Goal: Task Accomplishment & Management: Manage account settings

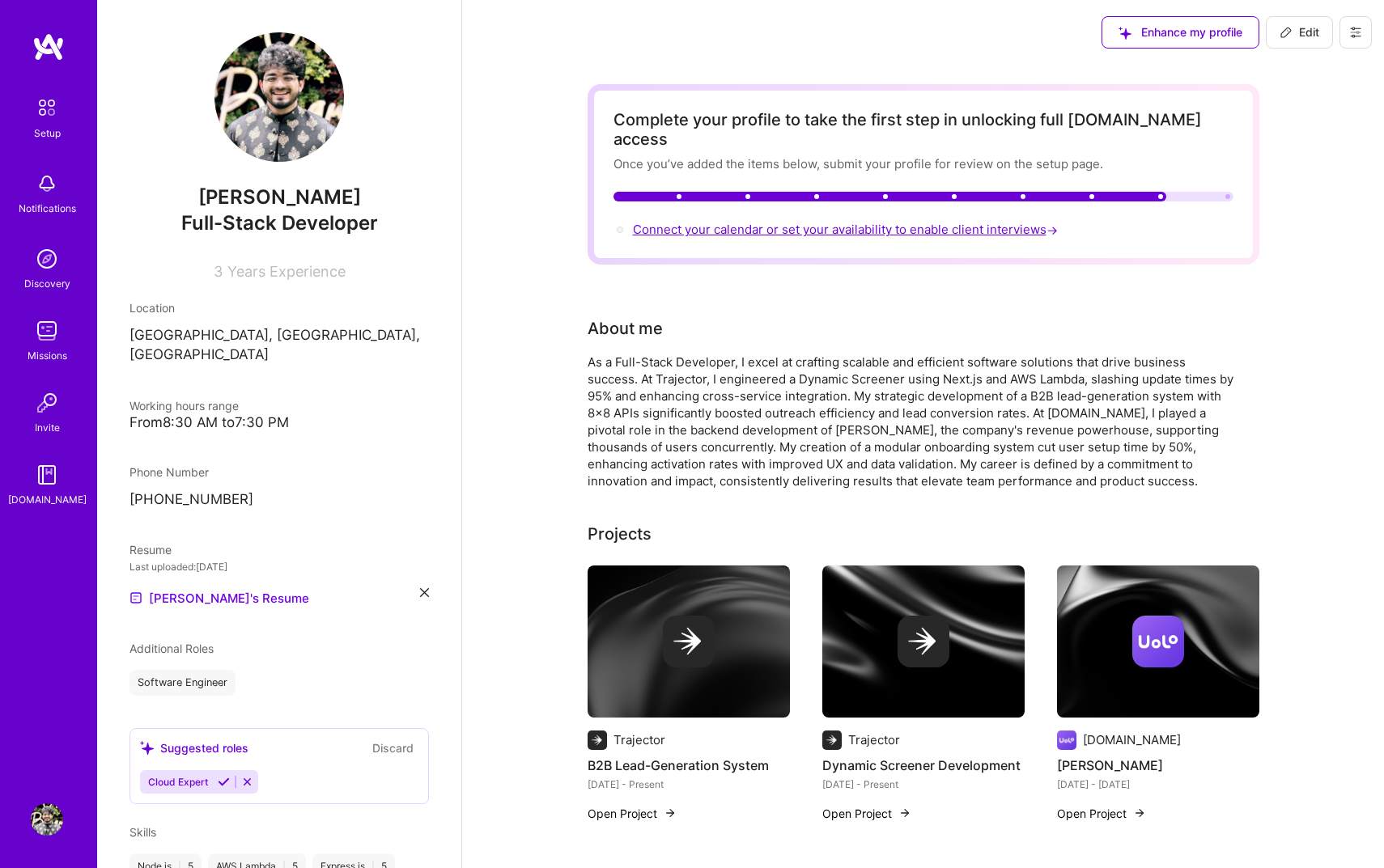
click at [803, 221] on span "Connect your calendar or set your availability to enable client interviews →" at bounding box center [847, 229] width 428 height 16
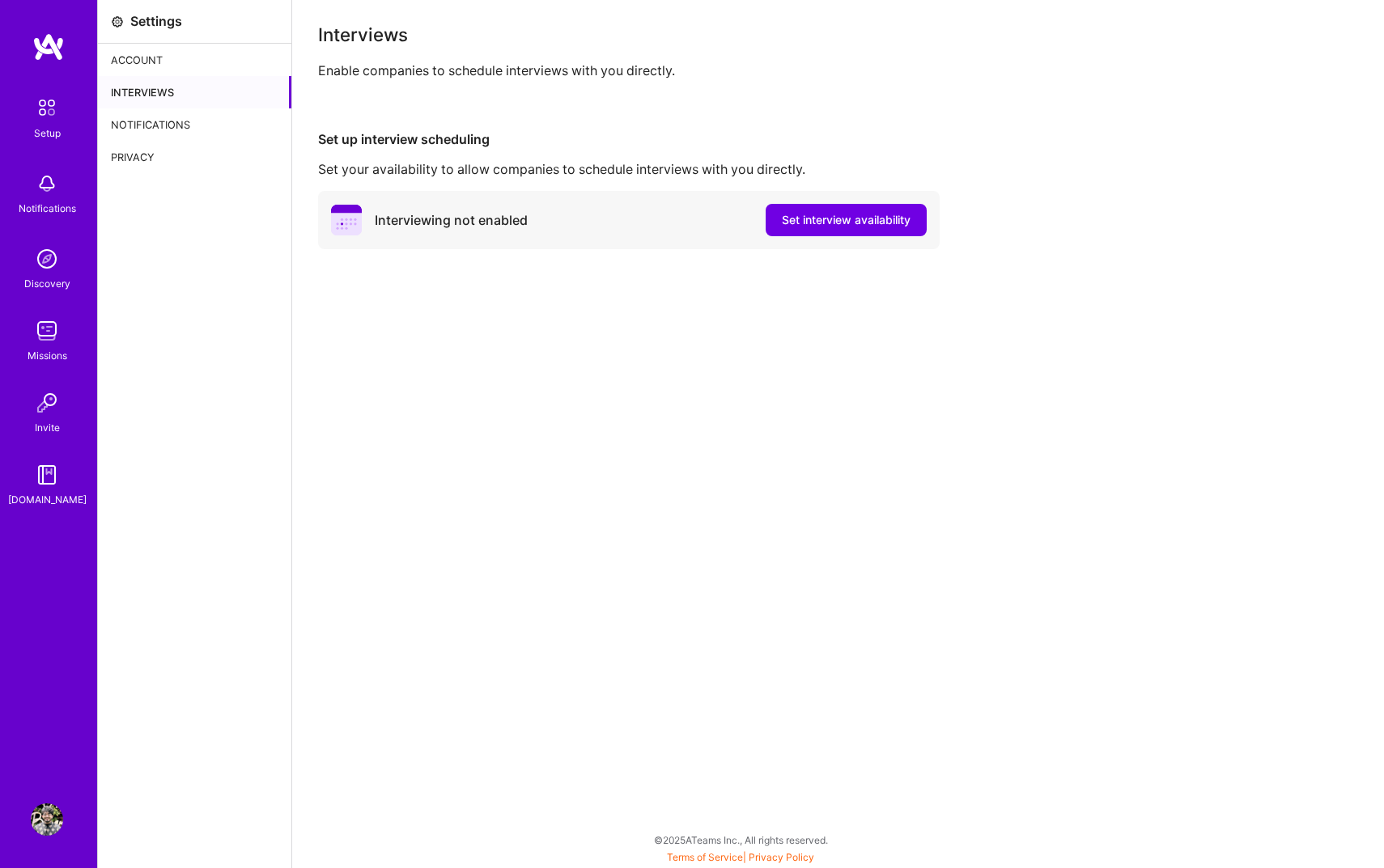
click at [803, 207] on button "Set interview availability" at bounding box center [846, 220] width 161 height 32
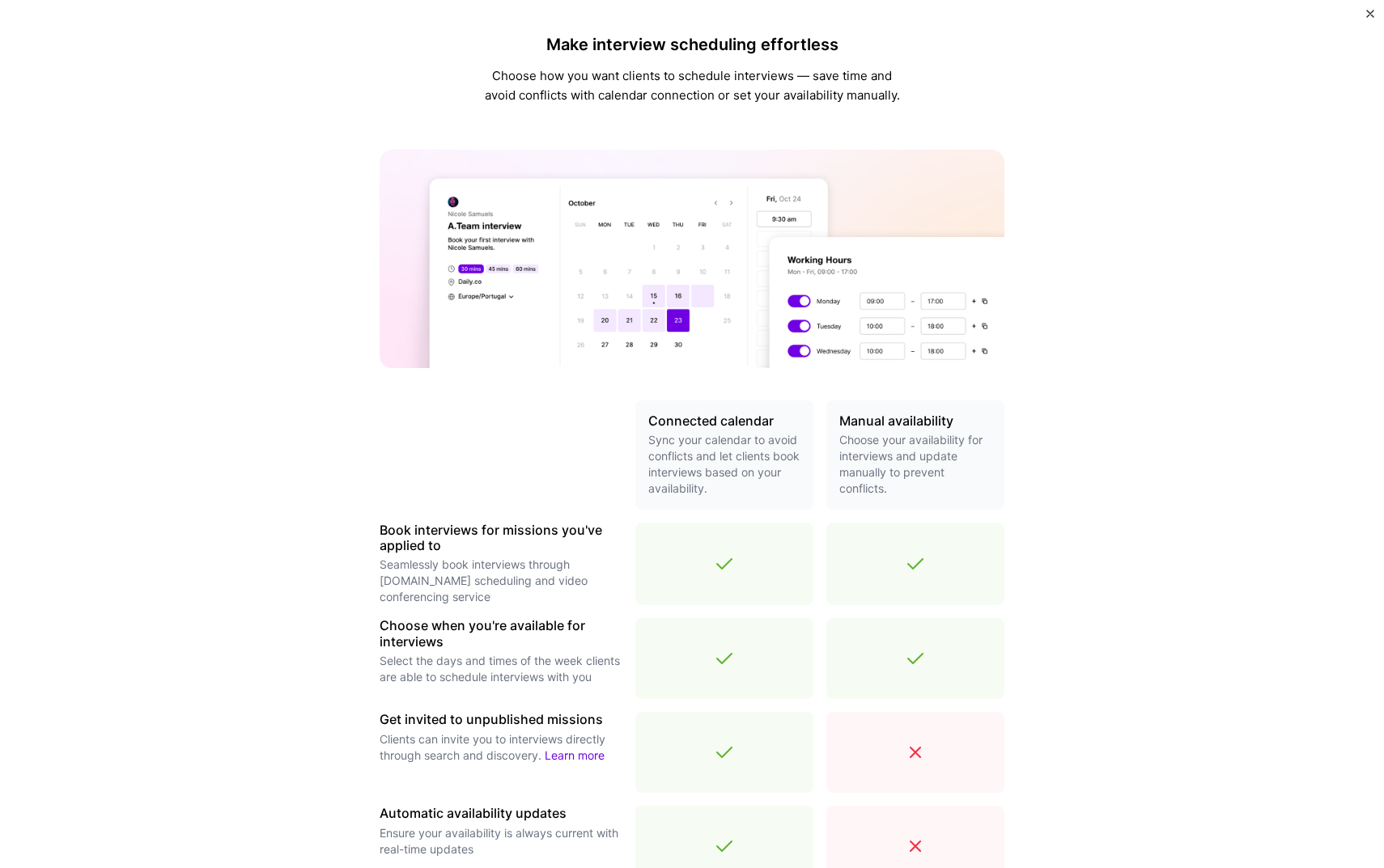
scroll to position [266, 0]
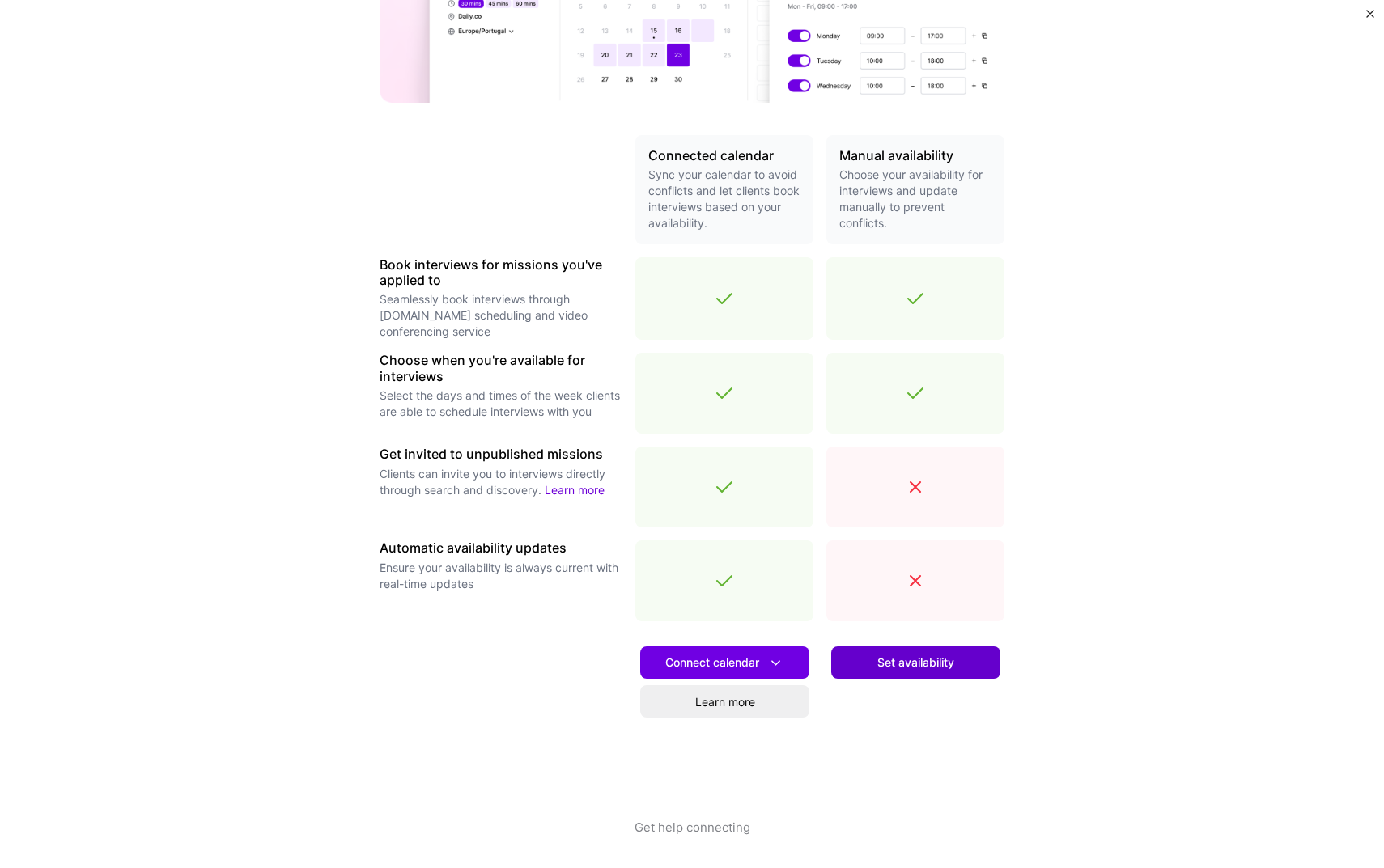
click at [902, 661] on span "Set availability" at bounding box center [916, 663] width 77 height 16
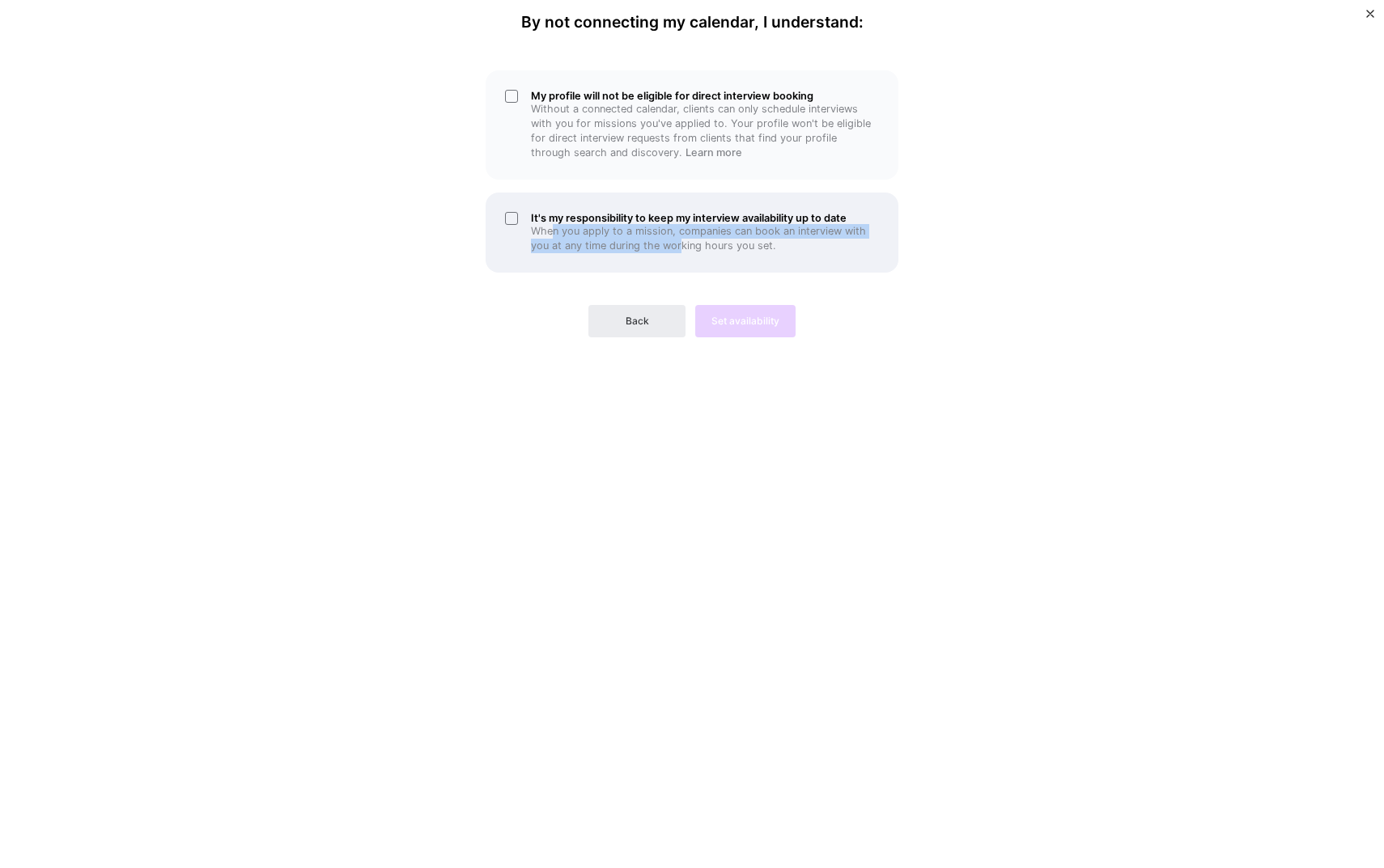
drag, startPoint x: 552, startPoint y: 237, endPoint x: 695, endPoint y: 248, distance: 143.4
click at [694, 248] on p "When you apply to a mission, companies can book an interview with you at any ti…" at bounding box center [705, 239] width 348 height 30
click at [706, 248] on p "When you apply to a mission, companies can book an interview with you at any ti…" at bounding box center [705, 239] width 348 height 30
drag, startPoint x: 775, startPoint y: 250, endPoint x: 534, endPoint y: 226, distance: 242.2
click at [533, 227] on p "When you apply to a mission, companies can book an interview with you at any ti…" at bounding box center [705, 239] width 348 height 30
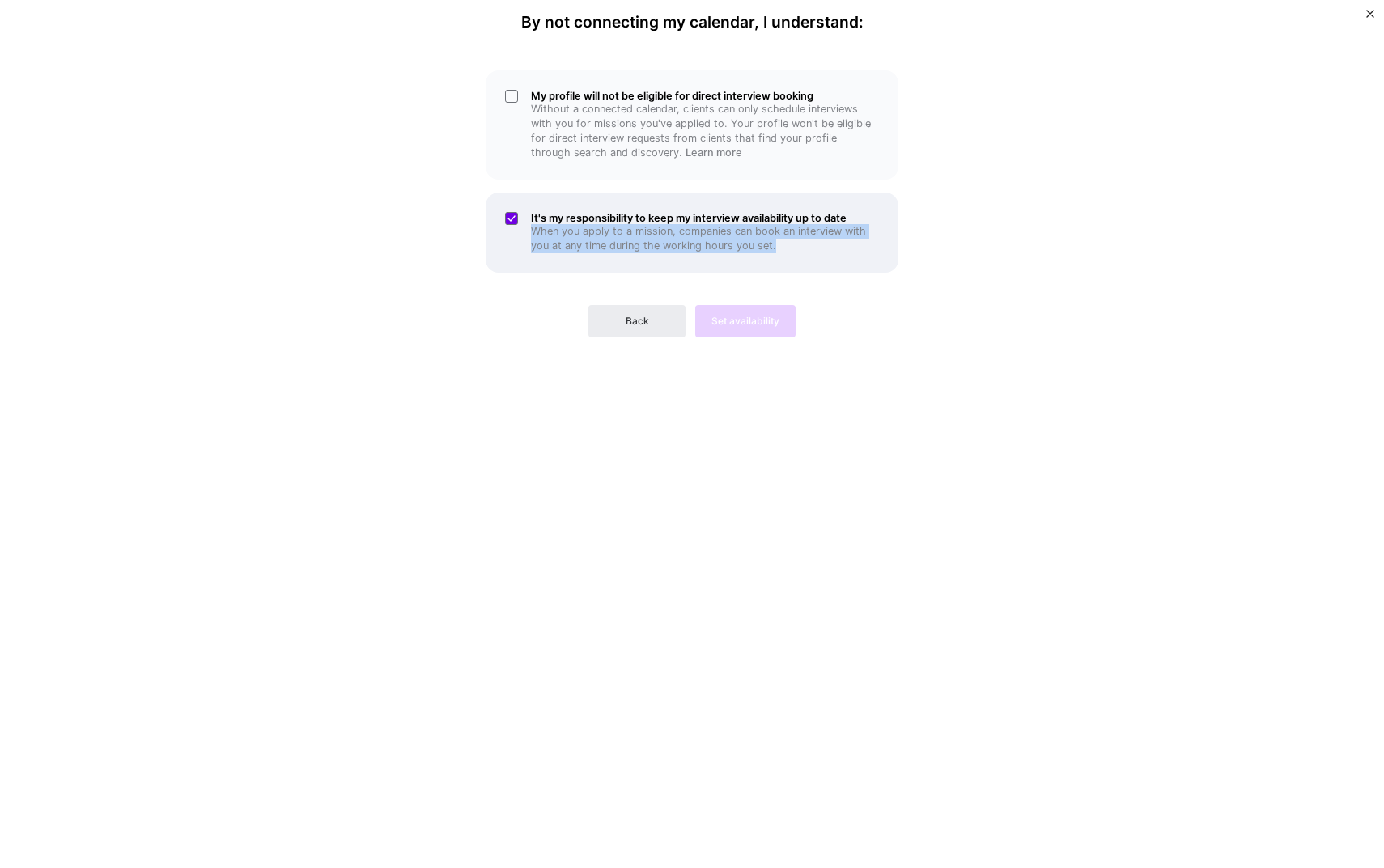
click at [534, 226] on p "When you apply to a mission, companies can book an interview with you at any ti…" at bounding box center [705, 239] width 348 height 30
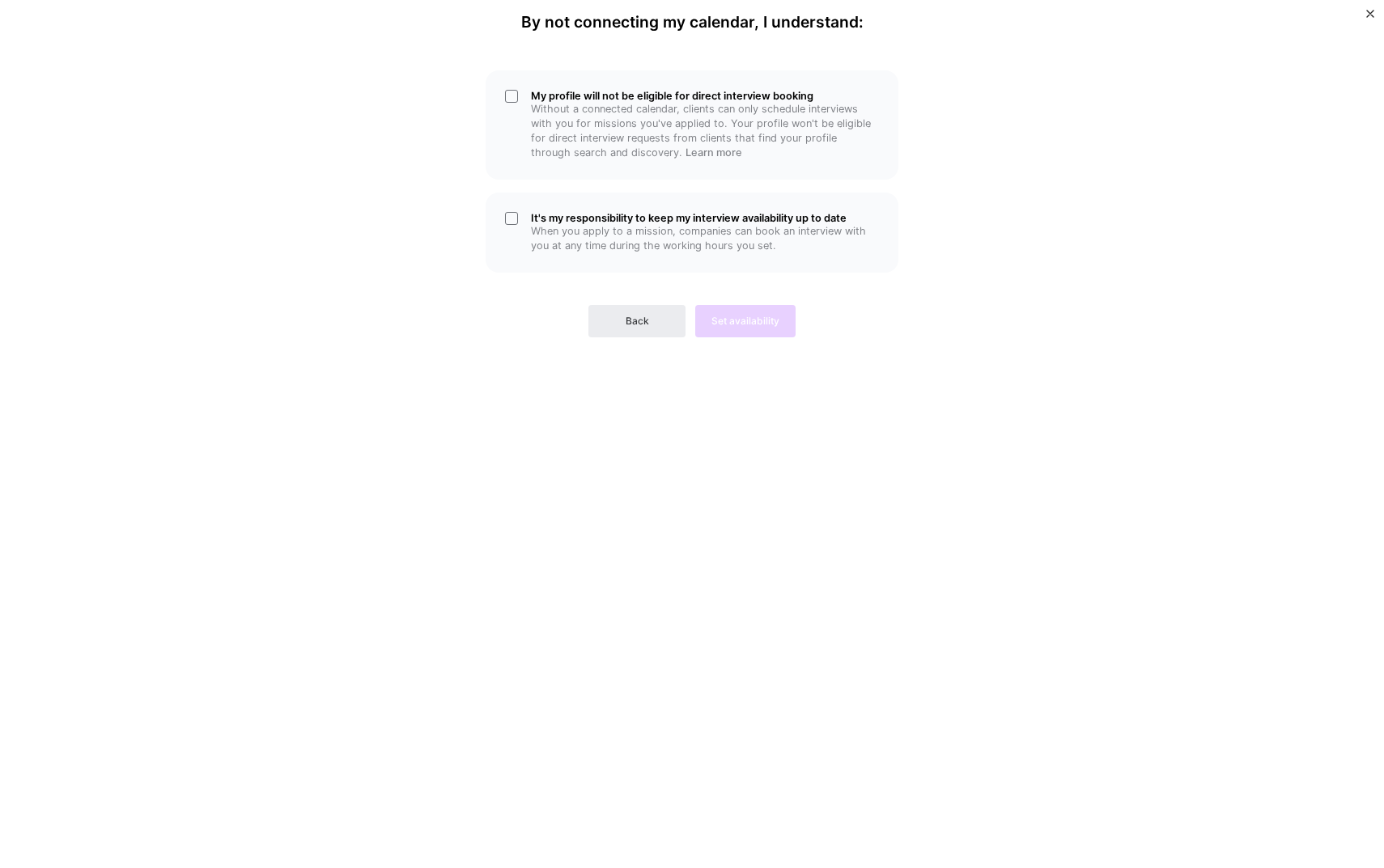
click at [479, 276] on div "My profile will not be eligible for direct interview booking Without a connecte…" at bounding box center [692, 201] width 485 height 274
click at [562, 224] on p "When you apply to a mission, companies can book an interview with you at any ti…" at bounding box center [705, 239] width 348 height 30
click at [640, 220] on h5 "It's my responsibility to keep my interview availability up to date" at bounding box center [705, 218] width 348 height 12
click at [621, 130] on p "Without a connected calendar, clients can only schedule interviews with you for…" at bounding box center [705, 130] width 348 height 58
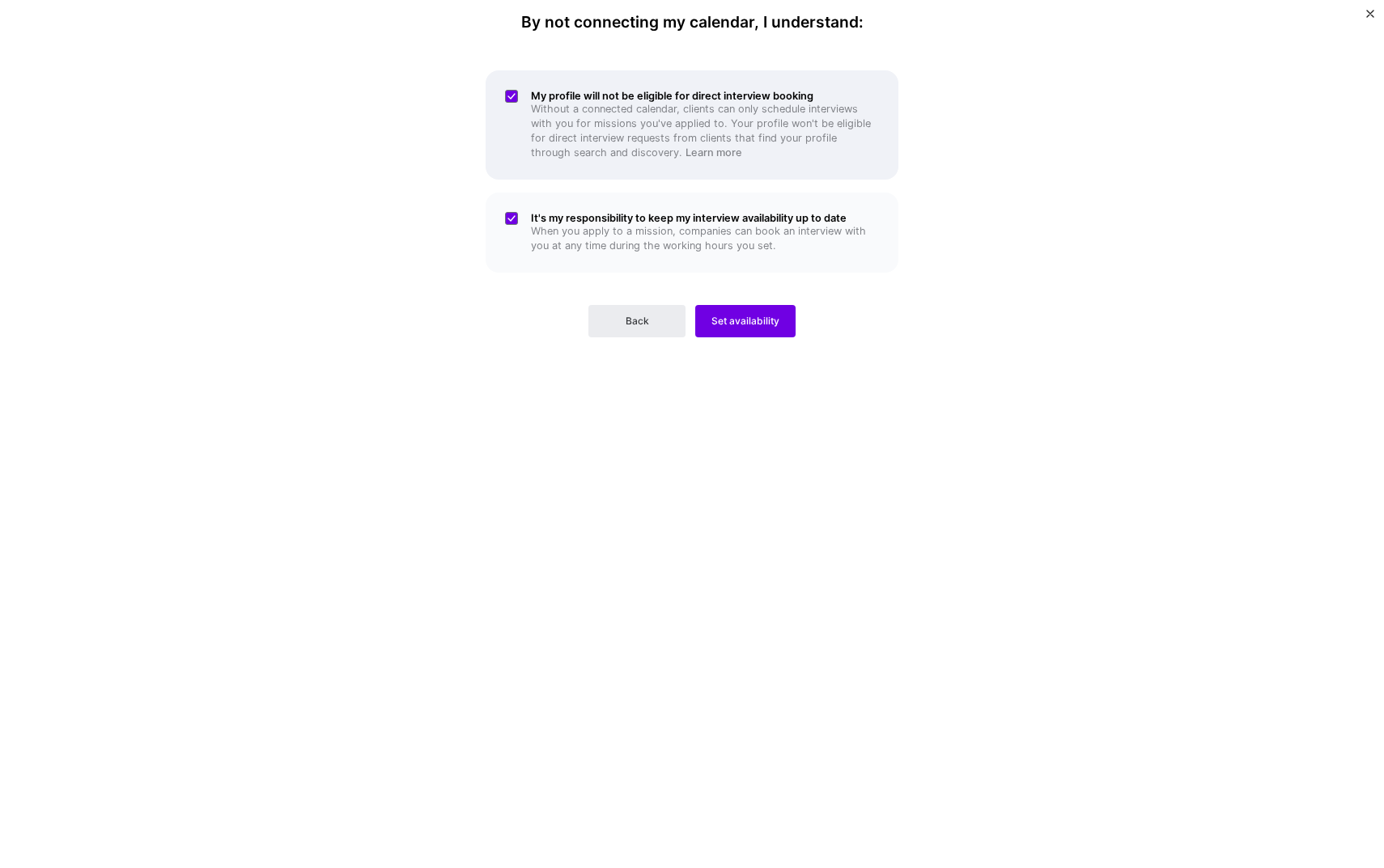
click at [621, 130] on p "Without a connected calendar, clients can only schedule interviews with you for…" at bounding box center [705, 130] width 348 height 58
click at [609, 189] on div "My profile will not be eligible for direct interview booking Without a connecte…" at bounding box center [692, 201] width 485 height 274
drag, startPoint x: 535, startPoint y: 120, endPoint x: 693, endPoint y: 136, distance: 158.8
click at [693, 136] on p "Without a connected calendar, clients can only schedule interviews with you for…" at bounding box center [705, 130] width 348 height 58
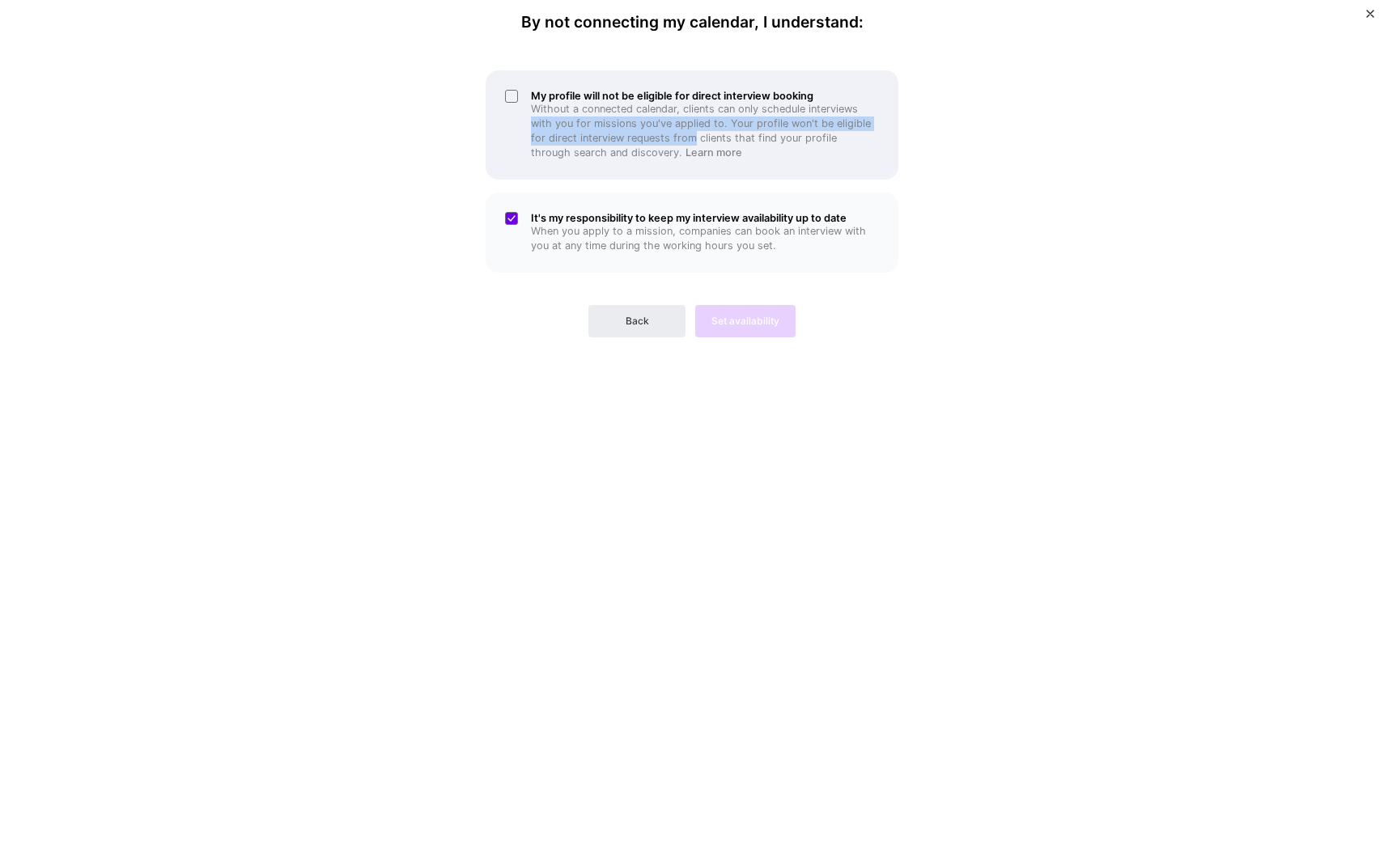
click at [693, 136] on p "Without a connected calendar, clients can only schedule interviews with you for…" at bounding box center [705, 130] width 348 height 58
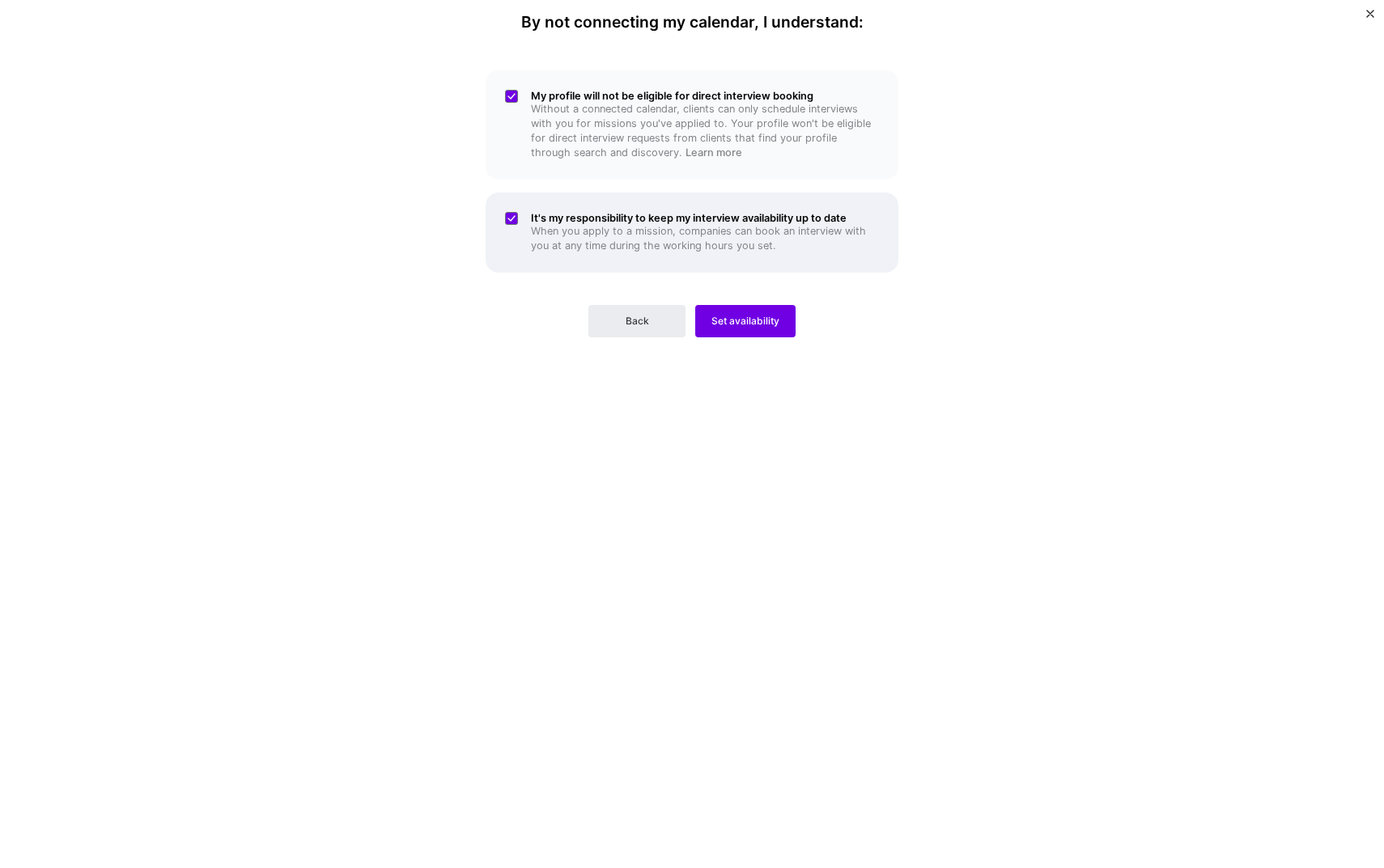
click at [603, 198] on div "It's my responsibility to keep my interview availability up to date When you ap…" at bounding box center [691, 233] width 412 height 80
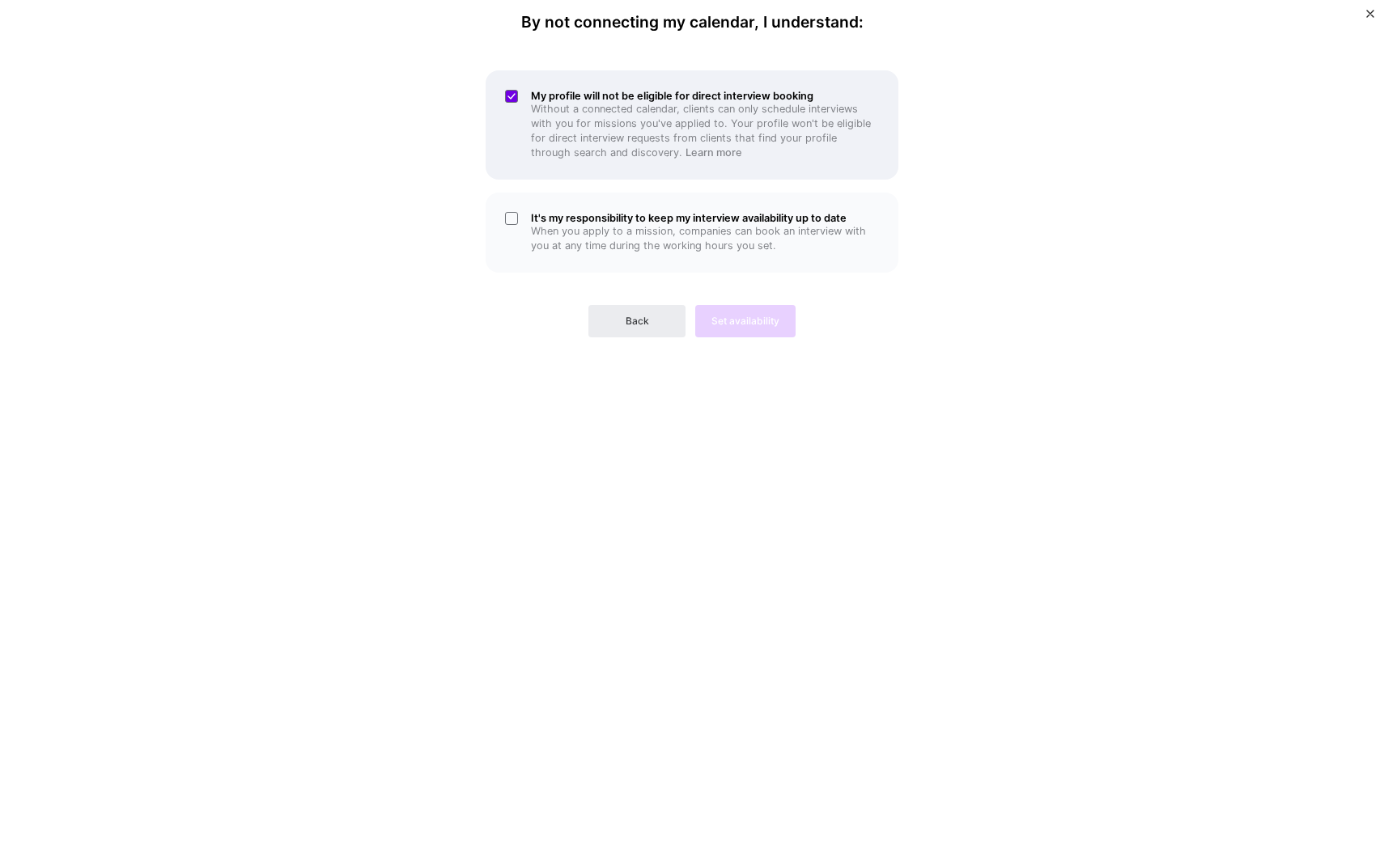
click at [603, 131] on p "Without a connected calendar, clients can only schedule interviews with you for…" at bounding box center [705, 130] width 348 height 58
